Goal: Task Accomplishment & Management: Manage account settings

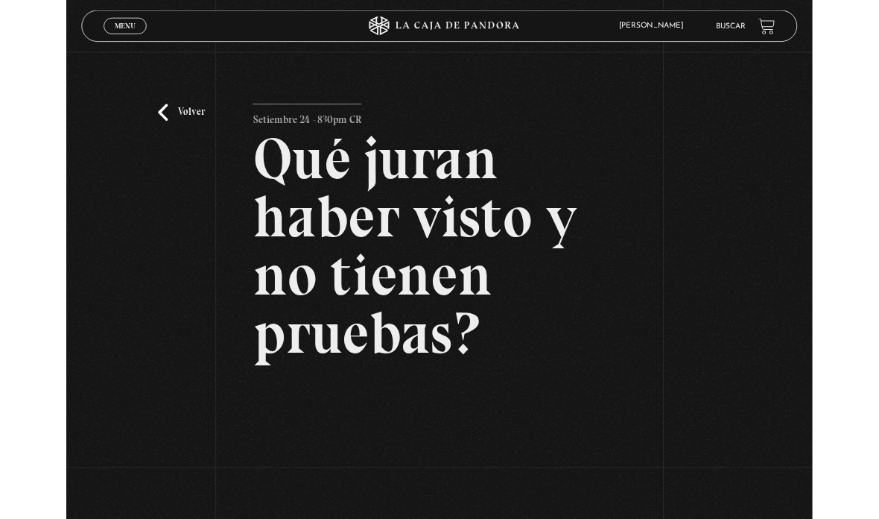
scroll to position [317, 0]
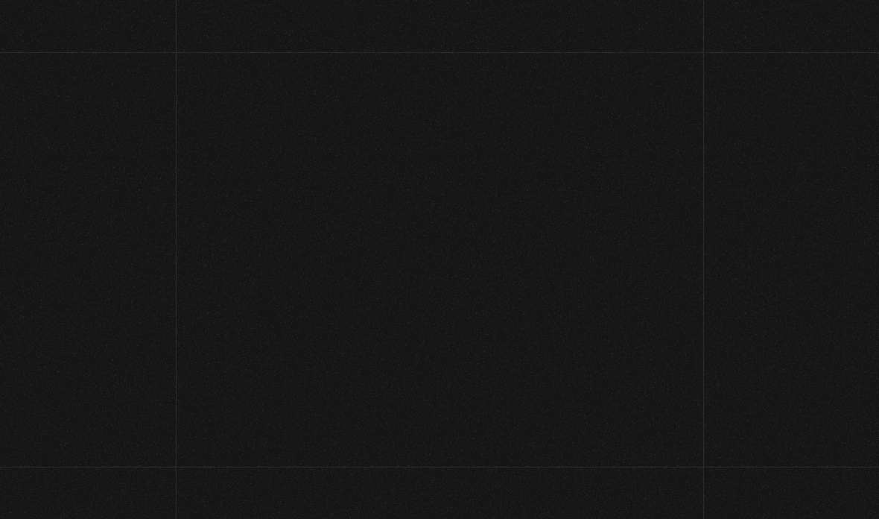
scroll to position [154, 0]
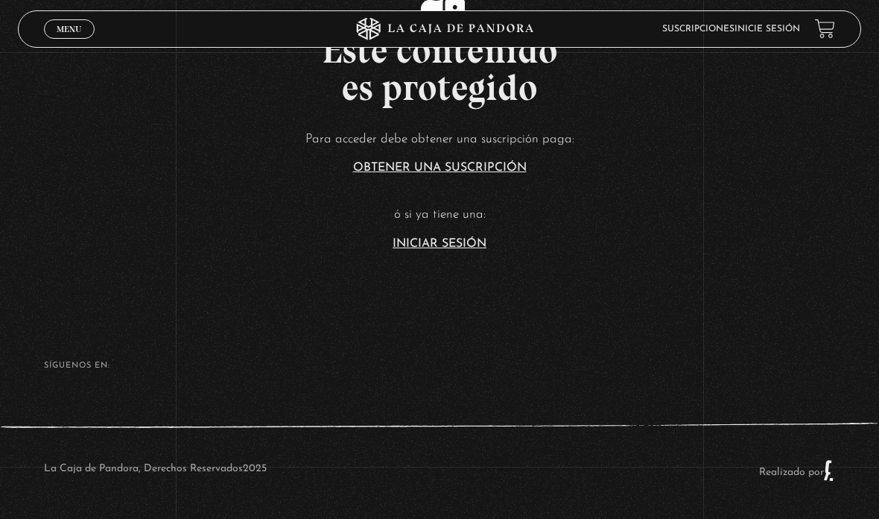
click at [414, 238] on link "Iniciar Sesión" at bounding box center [440, 244] width 94 height 12
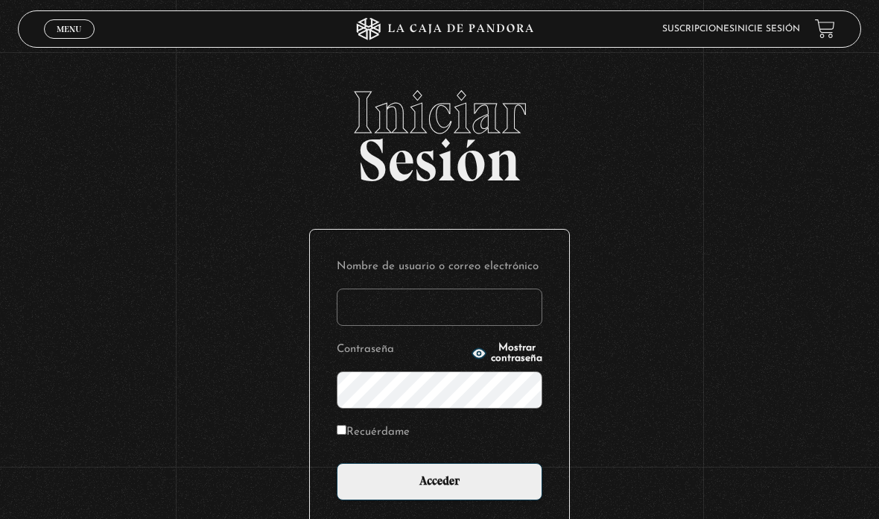
type input "aleebuenoo@hotmail.com"
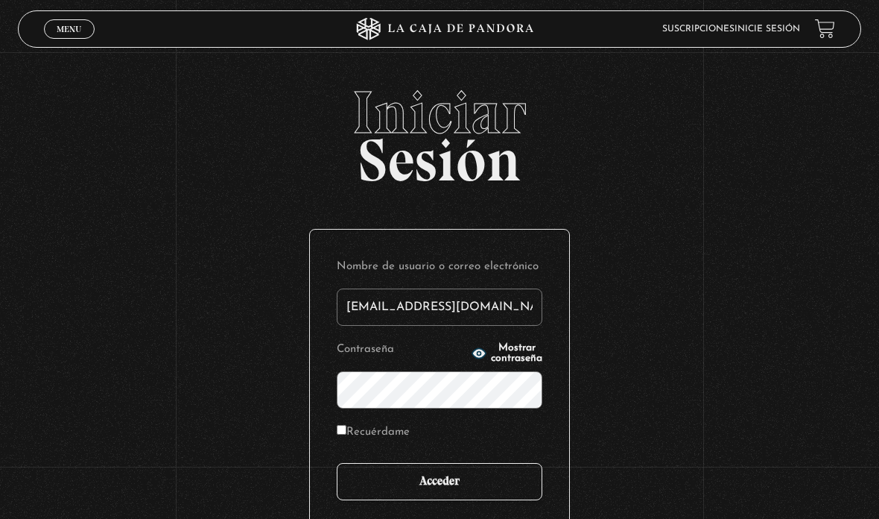
click at [478, 487] on input "Acceder" at bounding box center [440, 481] width 206 height 37
click at [484, 483] on input "Acceder" at bounding box center [440, 481] width 206 height 37
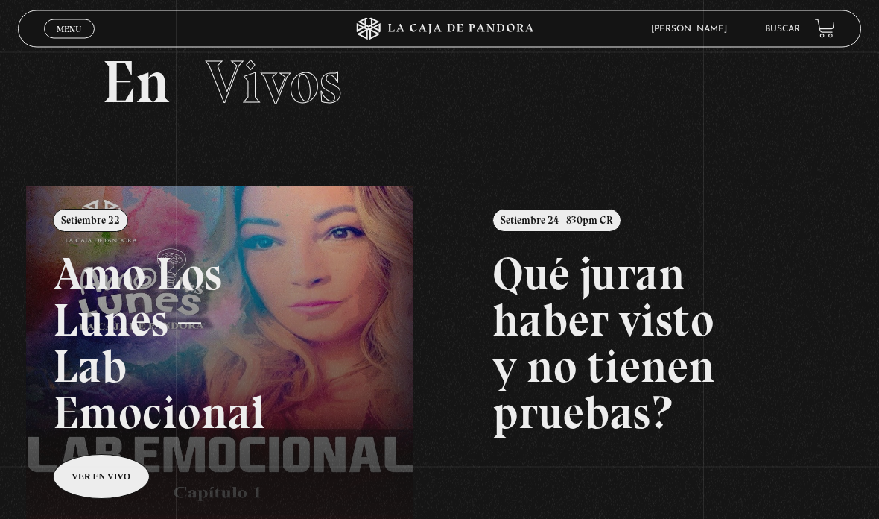
scroll to position [52, 0]
